Goal: Transaction & Acquisition: Purchase product/service

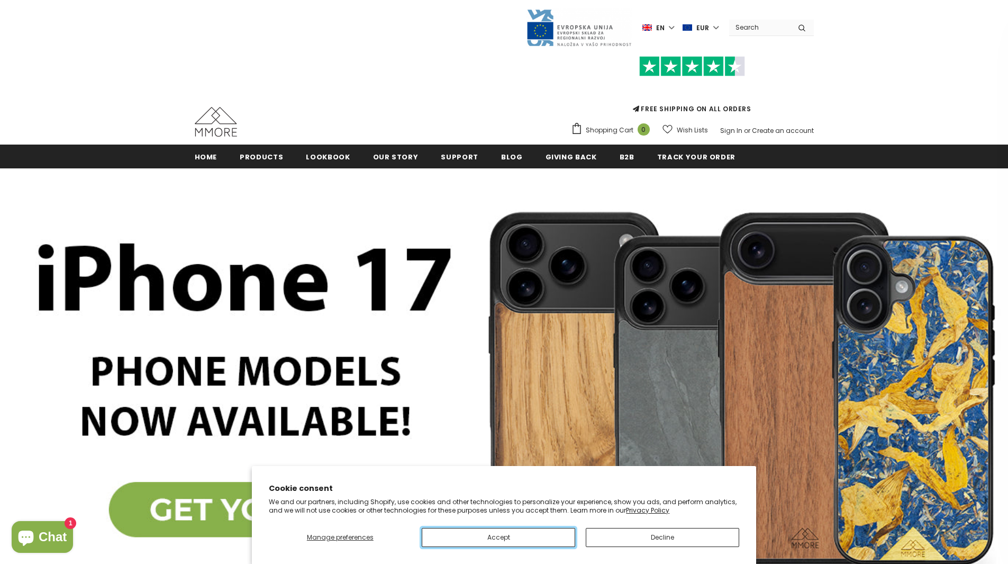
click at [530, 531] on button "Accept" at bounding box center [498, 537] width 153 height 19
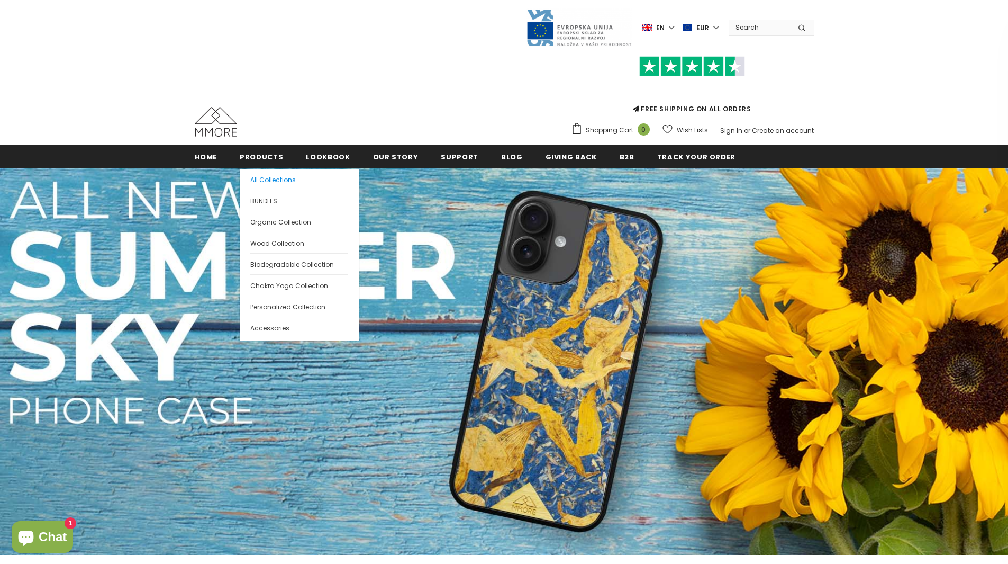
click at [262, 178] on span "All Collections" at bounding box center [273, 179] width 46 height 9
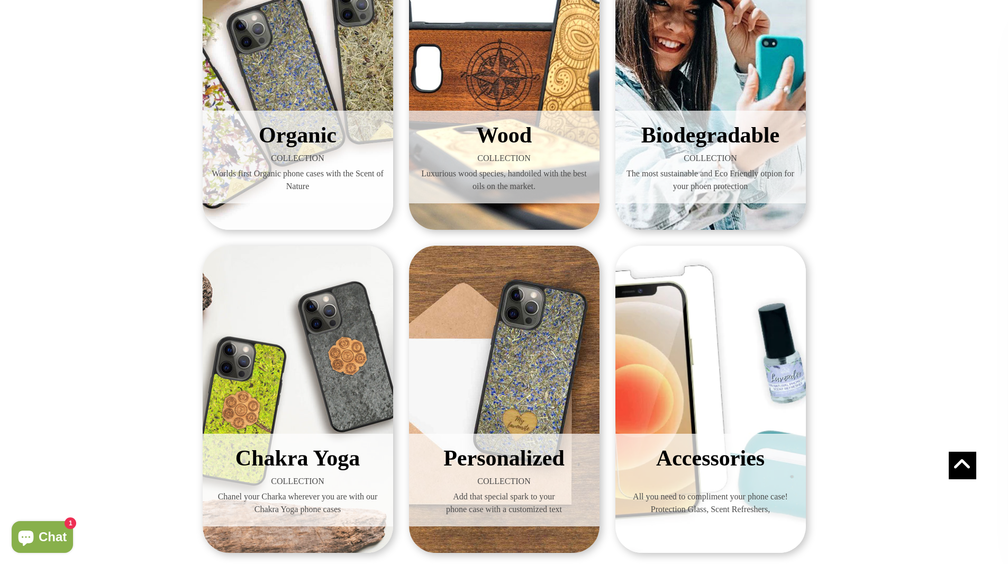
scroll to position [106, 0]
